Goal: Task Accomplishment & Management: Manage account settings

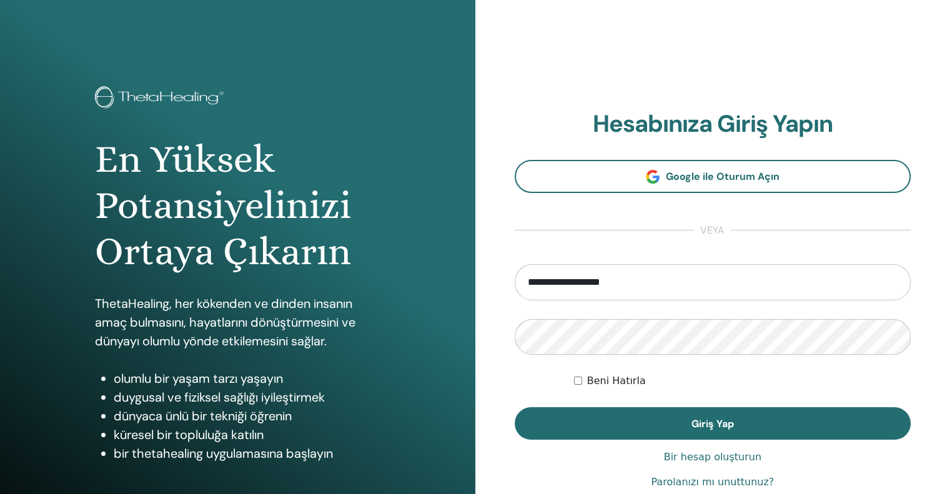
drag, startPoint x: 649, startPoint y: 282, endPoint x: 412, endPoint y: 273, distance: 237.4
click at [412, 273] on div "En Yüksek Potansiyelinizi Ortaya Çıkarın ThetaHealing, her kökenden ve dinden i…" at bounding box center [475, 299] width 950 height 599
type input "**********"
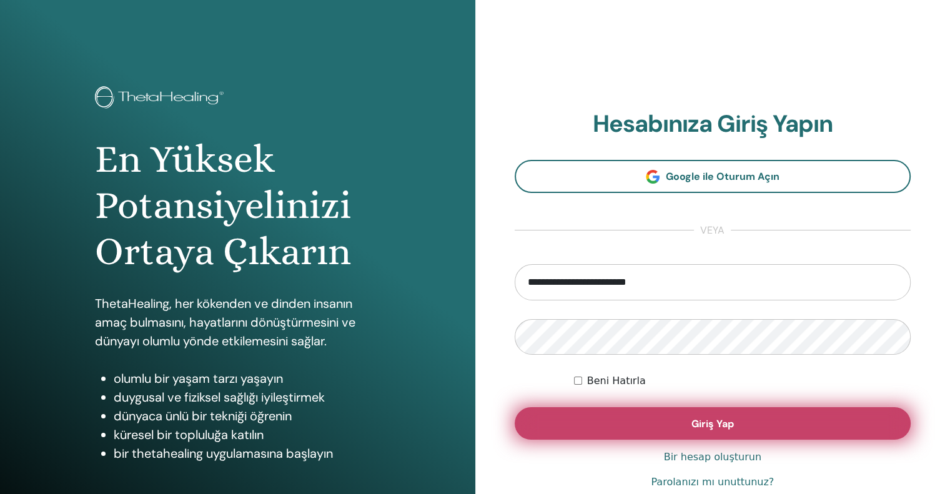
click at [684, 422] on button "Giriş Yap" at bounding box center [713, 423] width 396 height 32
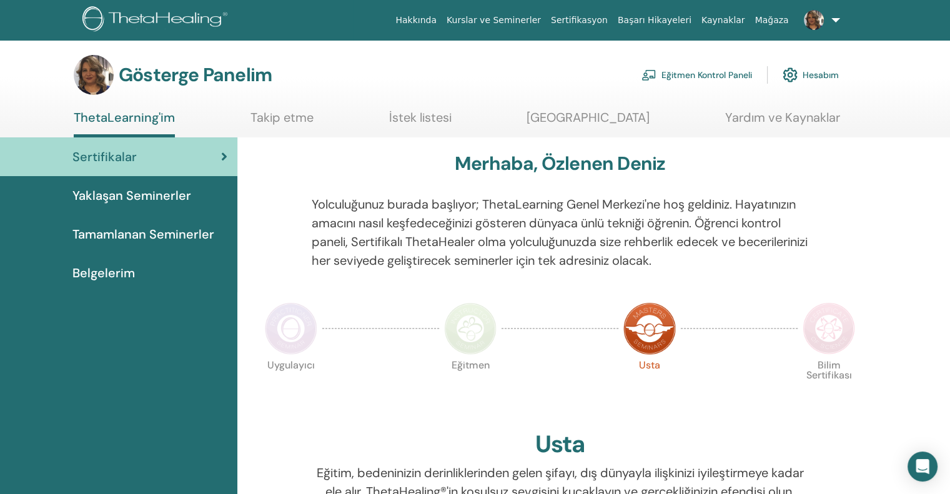
click at [717, 79] on font "Eğitmen Kontrol Paneli" at bounding box center [706, 75] width 91 height 11
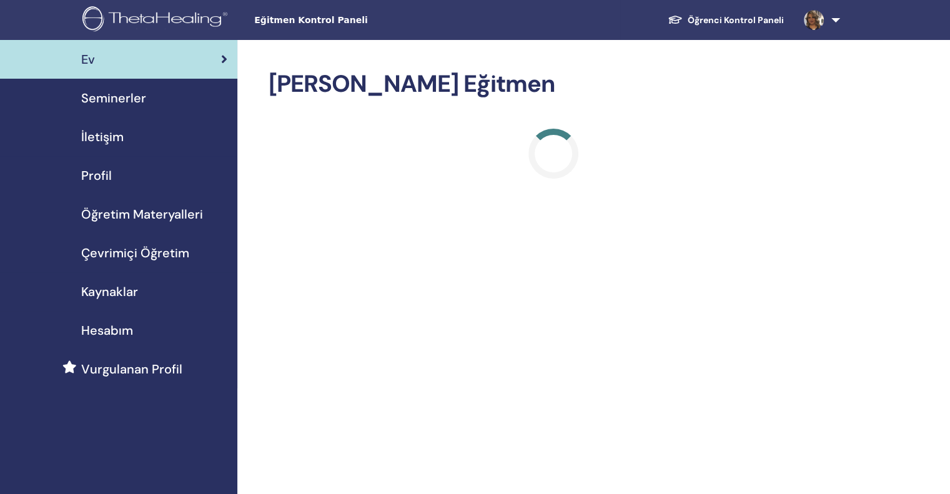
click at [110, 104] on font "Seminerler" at bounding box center [113, 98] width 65 height 16
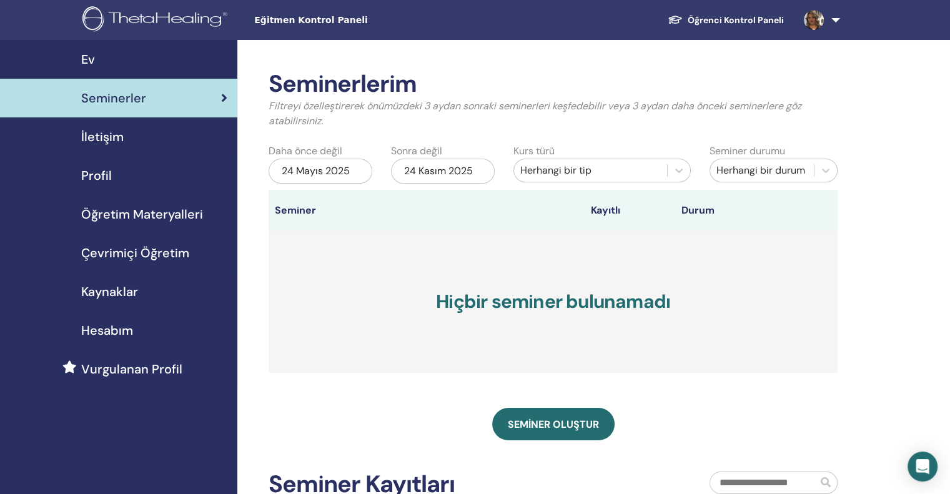
click at [333, 170] on font "24 Mayıs 2025" at bounding box center [316, 170] width 68 height 13
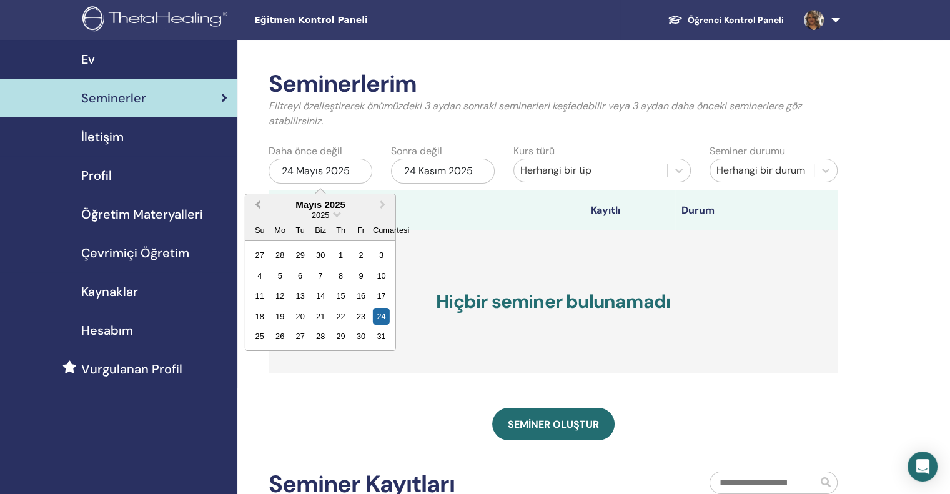
click at [258, 204] on span "Önceki Ay" at bounding box center [258, 204] width 0 height 13
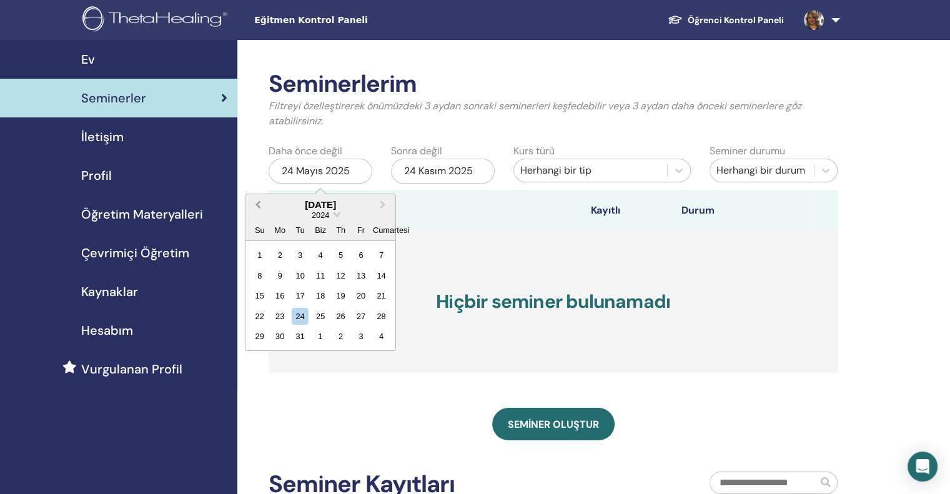
click at [258, 203] on span "Önceki Ay" at bounding box center [258, 204] width 0 height 13
click at [258, 202] on span "Önceki Ay" at bounding box center [258, 204] width 0 height 13
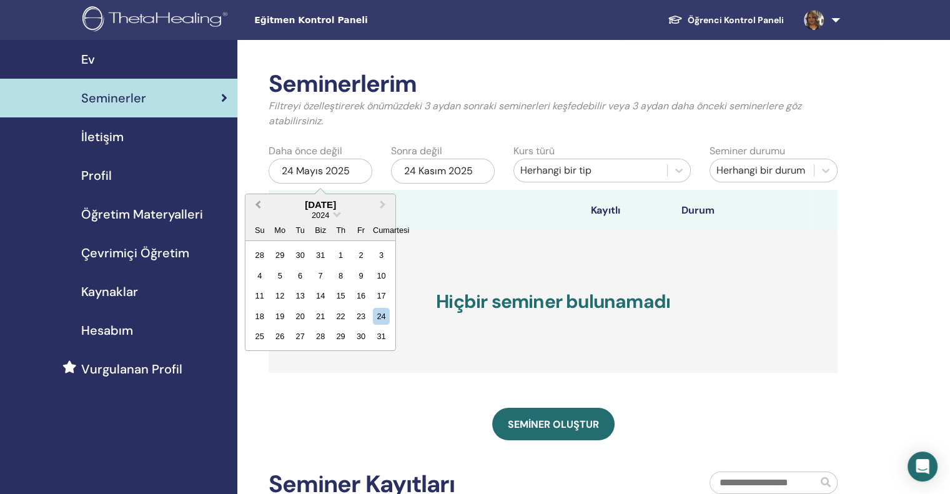
click at [262, 202] on button "Önceki Ay" at bounding box center [257, 205] width 20 height 20
click at [262, 201] on button "Önceki Ay" at bounding box center [257, 205] width 20 height 20
click at [315, 309] on div "24" at bounding box center [320, 316] width 17 height 17
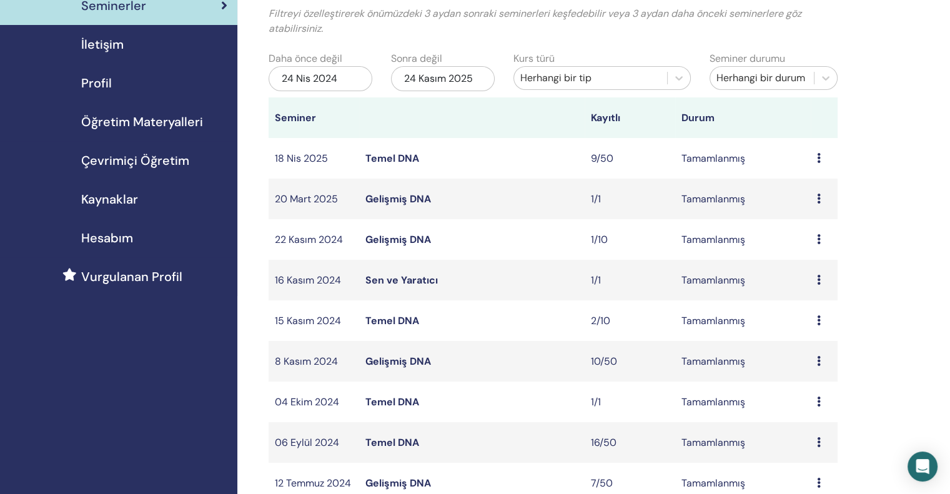
scroll to position [125, 0]
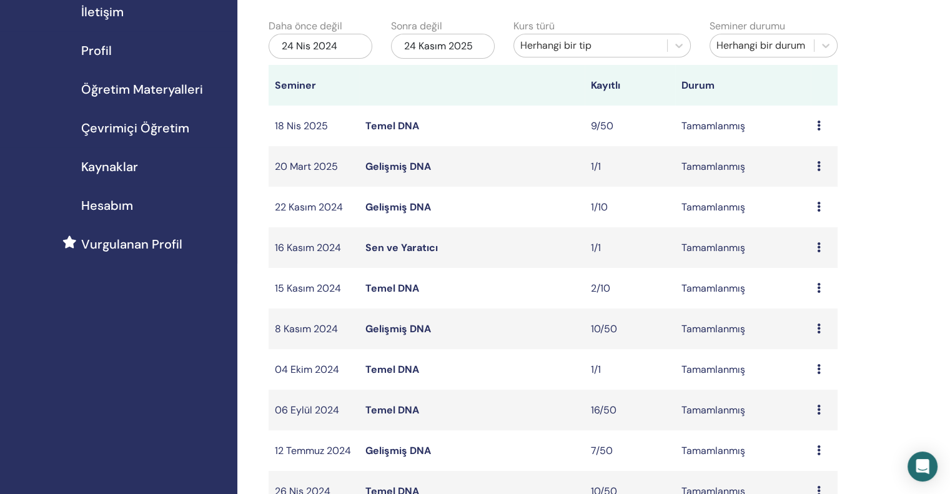
click at [393, 330] on font "Gelişmiş DNA" at bounding box center [398, 328] width 66 height 13
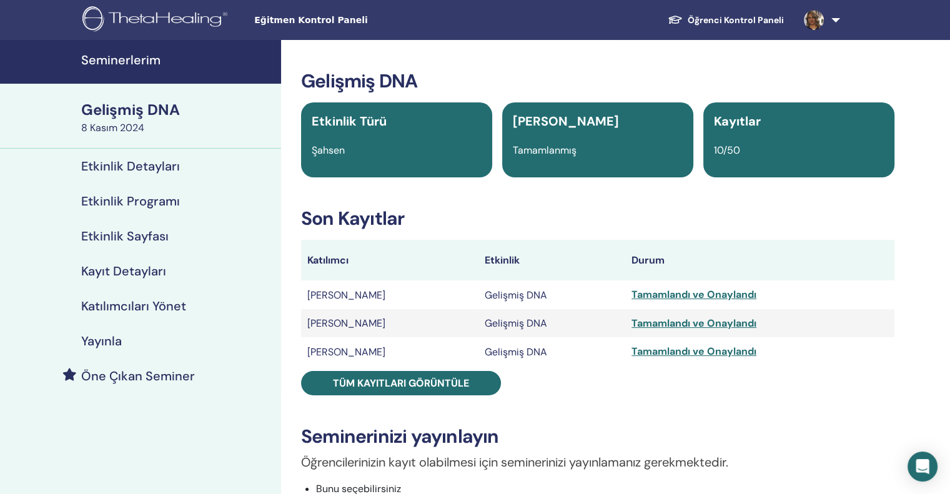
click at [127, 61] on font "Seminerlerim" at bounding box center [120, 60] width 79 height 16
